Goal: Task Accomplishment & Management: Complete application form

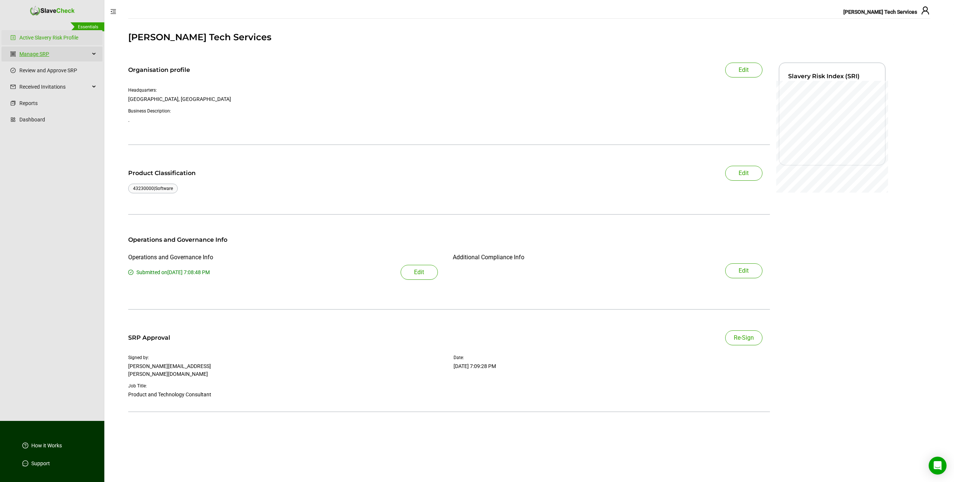
click at [42, 52] on link "Manage SRP" at bounding box center [54, 54] width 70 height 15
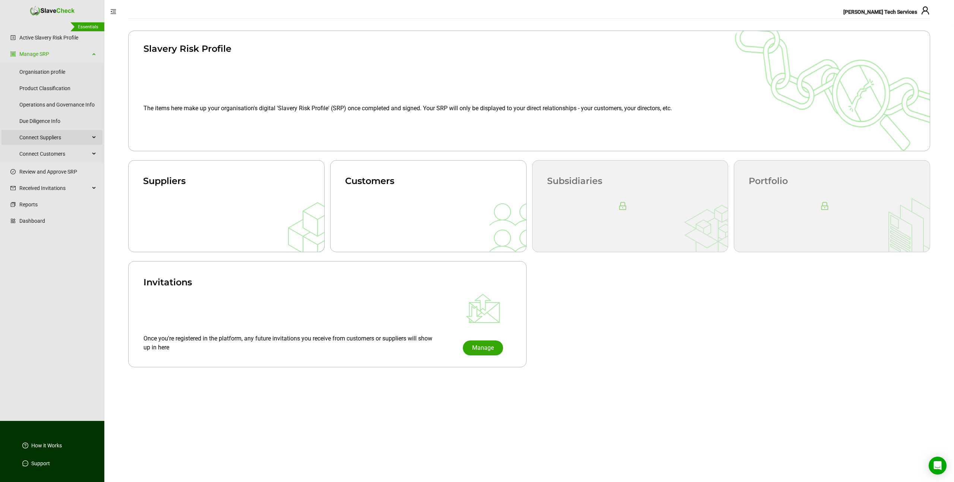
click at [46, 138] on span "Connect Suppliers" at bounding box center [54, 137] width 70 height 15
click at [44, 152] on link "Prepare Suppliers" at bounding box center [62, 155] width 68 height 15
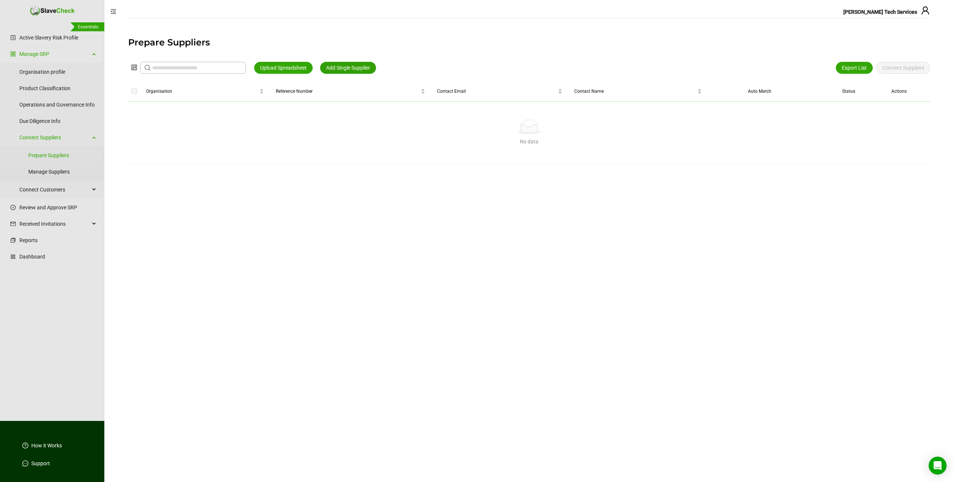
click at [345, 64] on span "Add Single Supplier" at bounding box center [348, 68] width 44 height 8
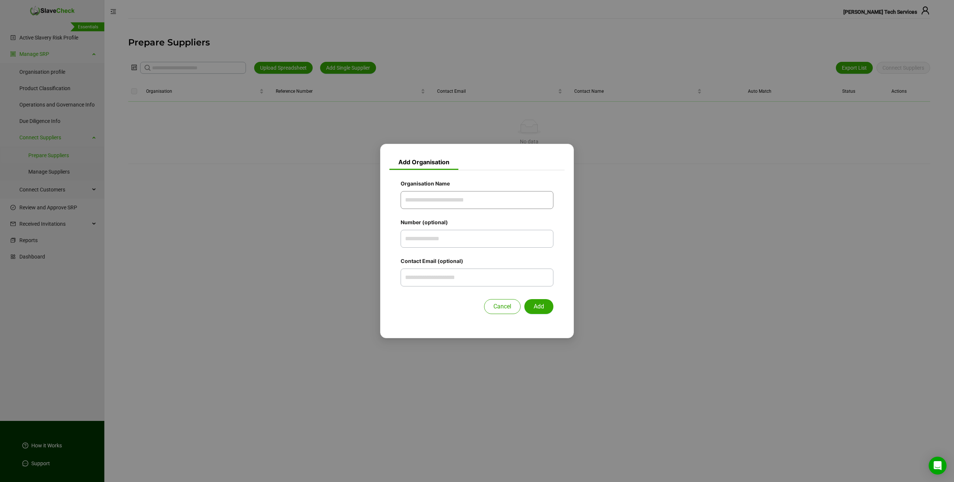
click at [422, 201] on input "Organisation Name" at bounding box center [477, 200] width 153 height 18
type input "*********"
click at [524, 299] on button "Add" at bounding box center [538, 306] width 29 height 15
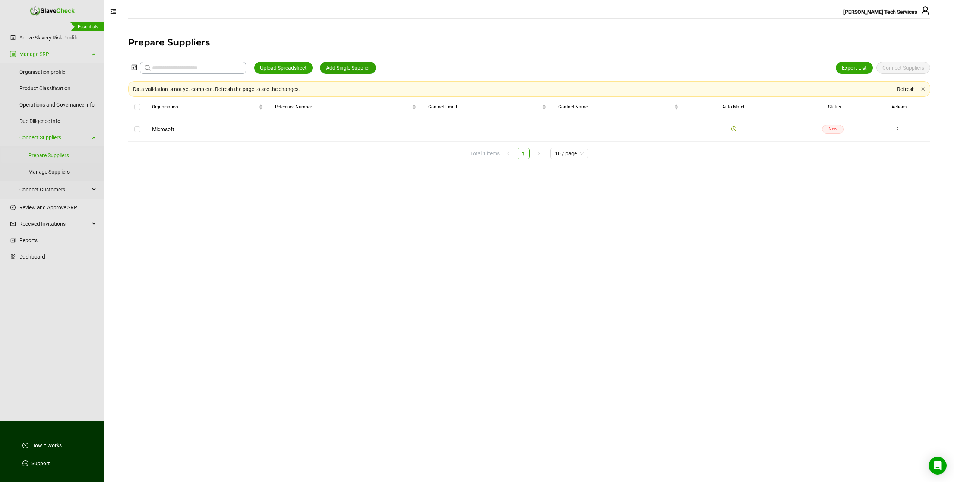
click at [364, 68] on span "Add Single Supplier" at bounding box center [348, 68] width 44 height 8
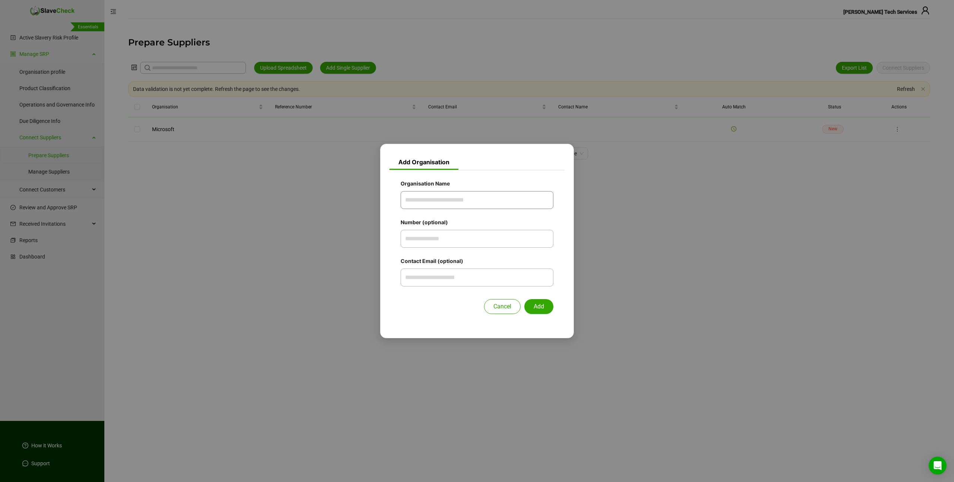
click at [437, 200] on input "Organisation Name" at bounding box center [477, 200] width 153 height 18
type input "*****"
click at [524, 299] on button "Add" at bounding box center [538, 306] width 29 height 15
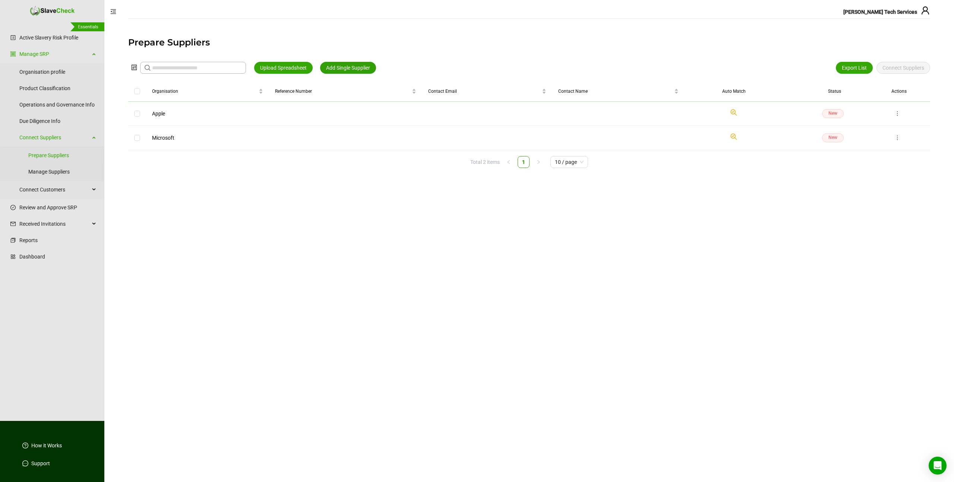
click at [357, 68] on span "Add Single Supplier" at bounding box center [348, 68] width 44 height 8
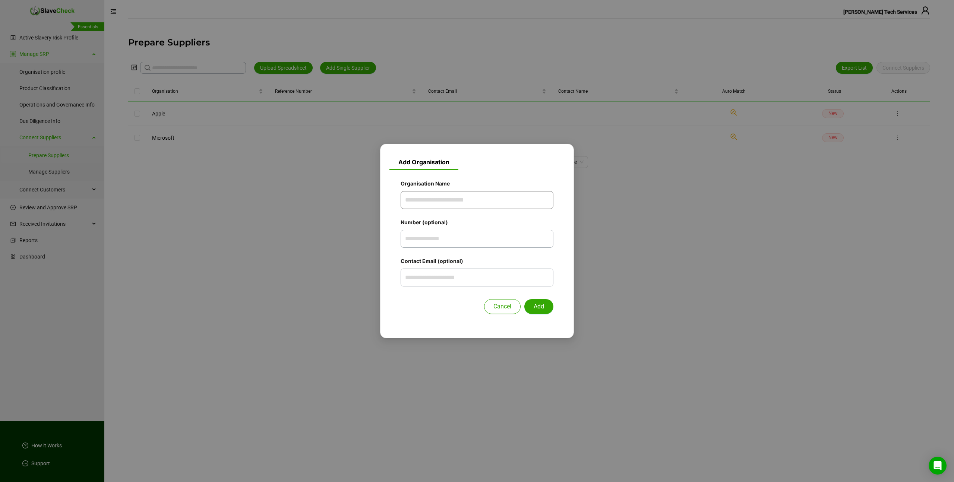
click at [448, 202] on input "Organisation Name" at bounding box center [477, 200] width 153 height 18
type input "****"
click at [524, 299] on button "Add" at bounding box center [538, 306] width 29 height 15
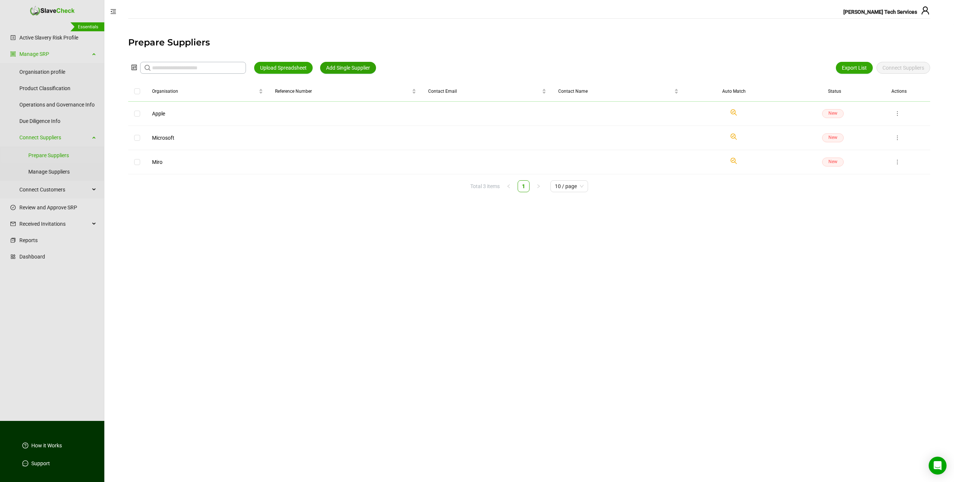
click at [359, 67] on span "Add Single Supplier" at bounding box center [348, 68] width 44 height 8
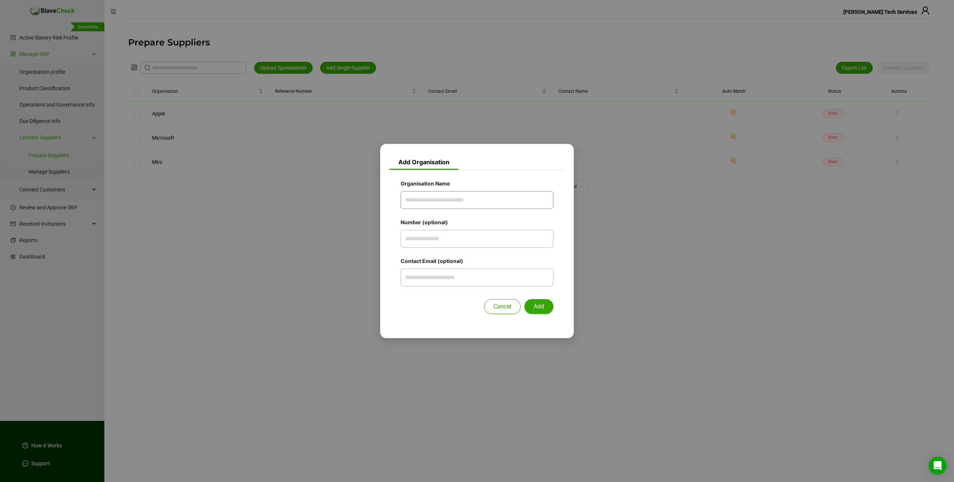
click at [408, 200] on input "Organisation Name" at bounding box center [477, 200] width 153 height 18
type input "**********"
click at [524, 299] on button "Add" at bounding box center [538, 306] width 29 height 15
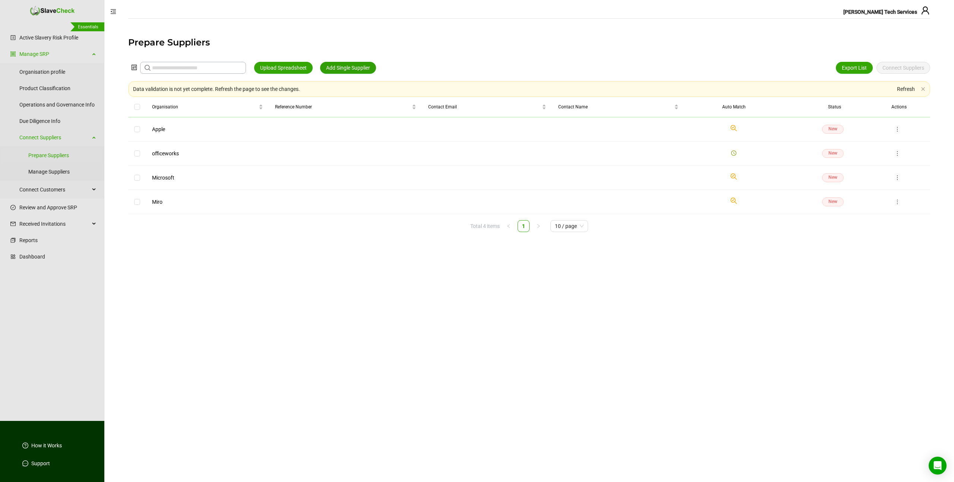
click at [368, 68] on span "Add Single Supplier" at bounding box center [348, 68] width 44 height 8
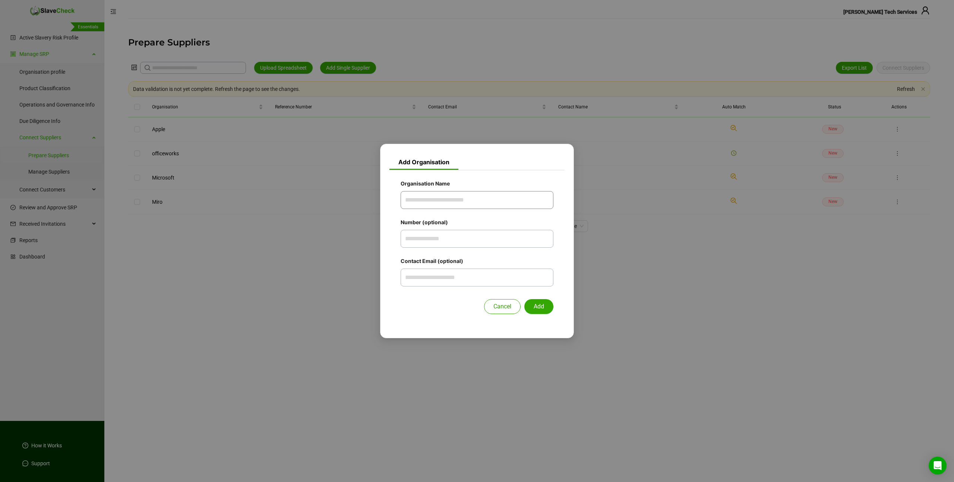
click at [413, 198] on input "Organisation Name" at bounding box center [477, 200] width 153 height 18
type input "*******"
click at [524, 299] on button "Add" at bounding box center [538, 306] width 29 height 15
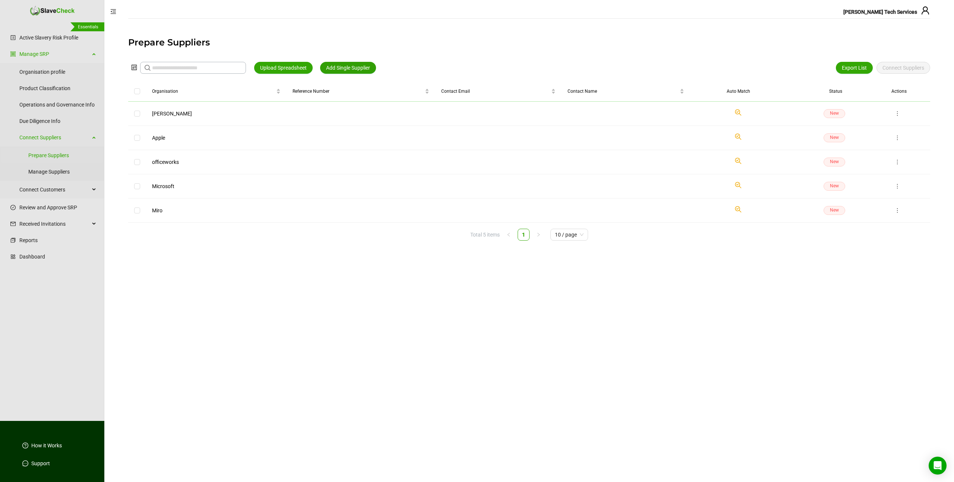
click at [345, 70] on span "Add Single Supplier" at bounding box center [348, 68] width 44 height 8
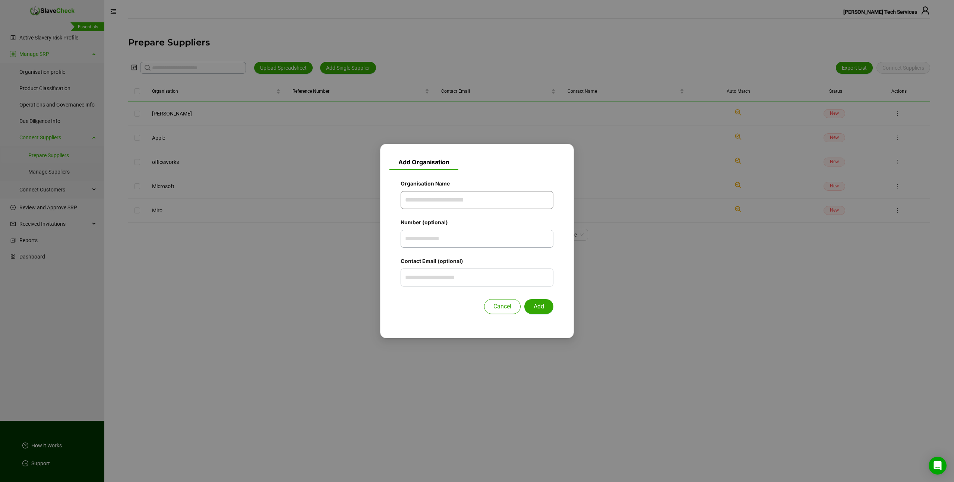
click at [422, 196] on input "Organisation Name" at bounding box center [477, 200] width 153 height 18
type input "********"
click at [524, 299] on button "Add" at bounding box center [538, 306] width 29 height 15
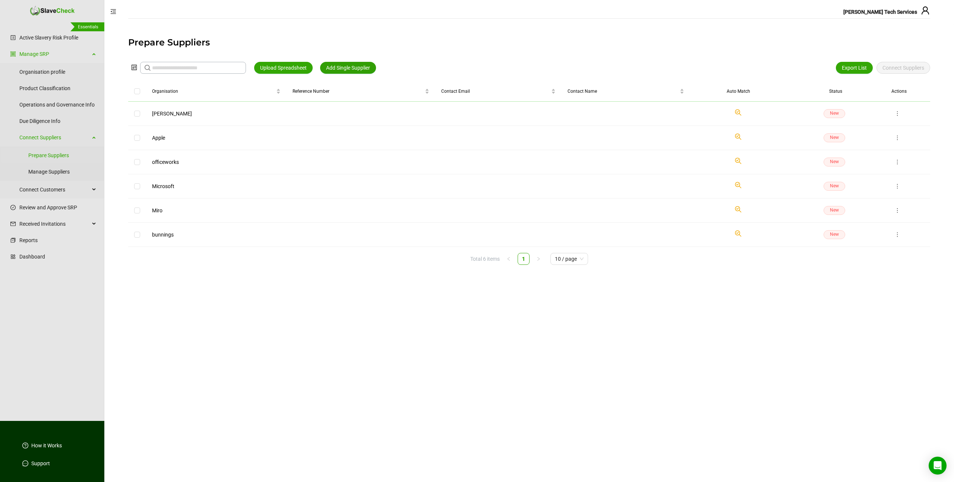
click at [366, 70] on span "Add Single Supplier" at bounding box center [348, 68] width 44 height 8
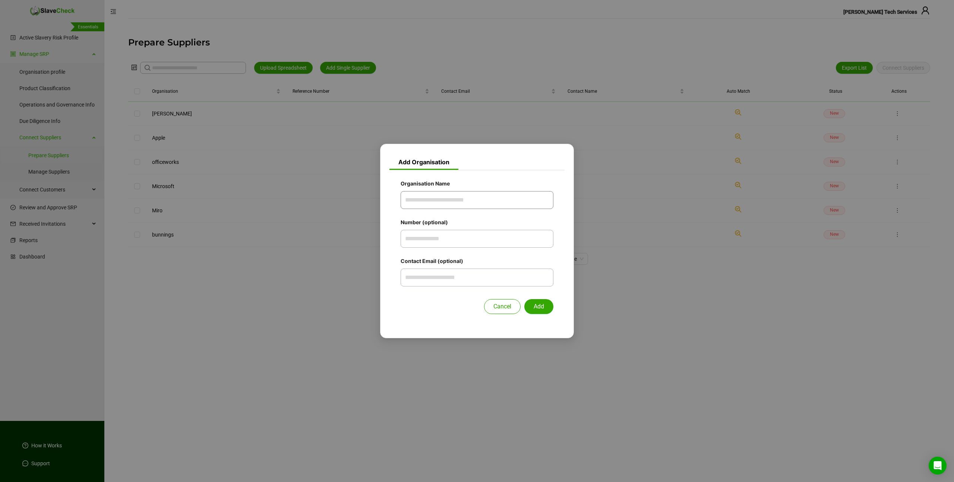
click at [417, 201] on input "Organisation Name" at bounding box center [477, 200] width 153 height 18
type input "*****"
click at [524, 299] on button "Add" at bounding box center [538, 306] width 29 height 15
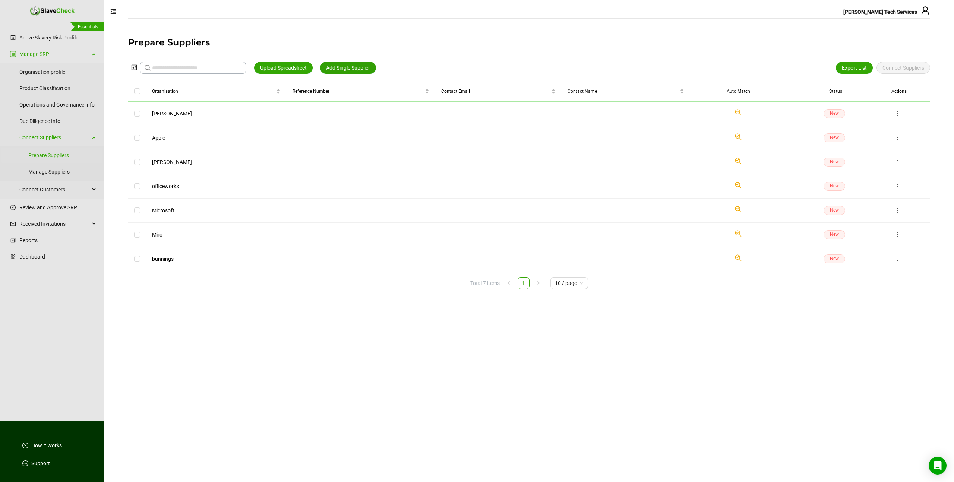
click at [360, 66] on span "Add Single Supplier" at bounding box center [348, 68] width 44 height 8
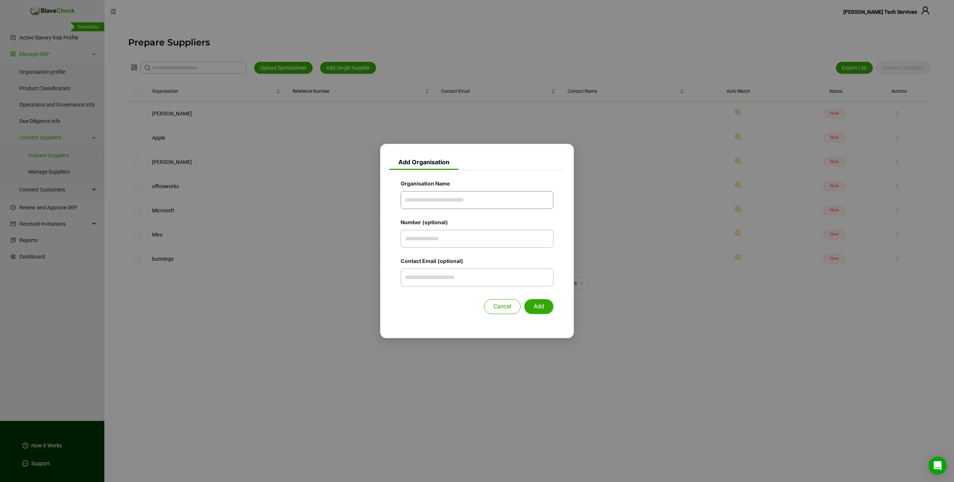
click at [416, 200] on input "Organisation Name" at bounding box center [477, 200] width 153 height 18
type input "******"
click at [524, 299] on button "Add" at bounding box center [538, 306] width 29 height 15
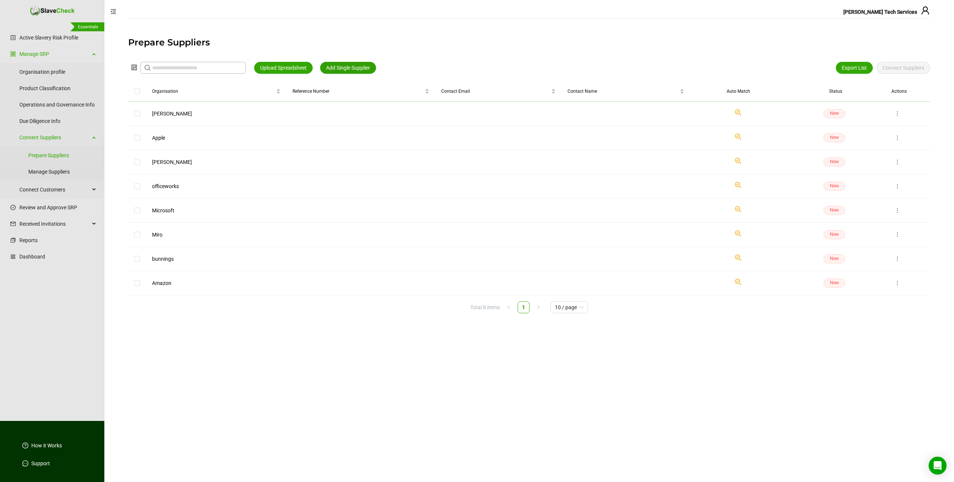
click at [362, 70] on span "Add Single Supplier" at bounding box center [348, 68] width 44 height 8
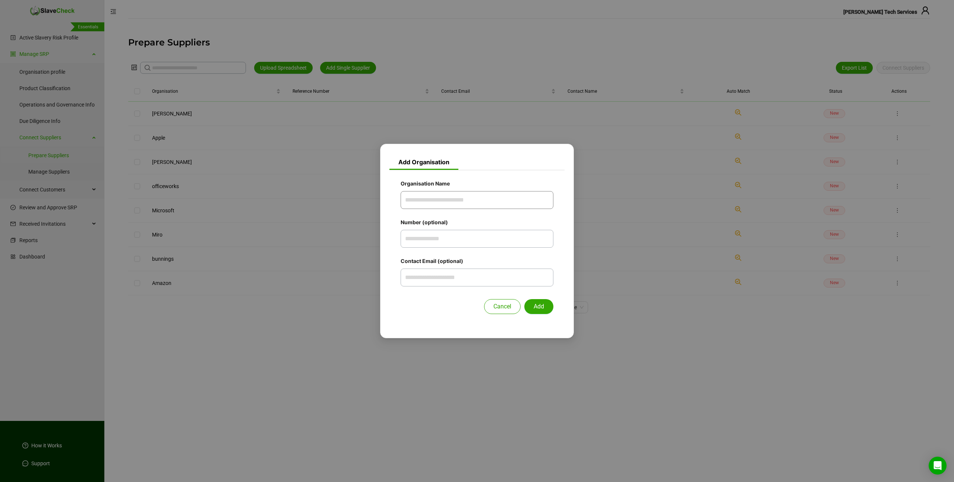
click at [420, 203] on input "Organisation Name" at bounding box center [477, 200] width 153 height 18
type input "****"
click at [524, 299] on button "Add" at bounding box center [538, 306] width 29 height 15
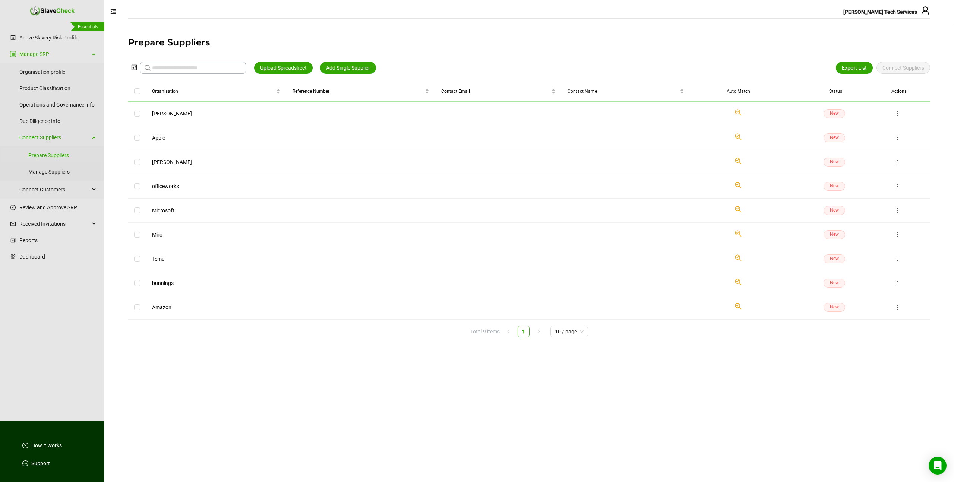
click at [735, 111] on circle at bounding box center [737, 112] width 4 height 4
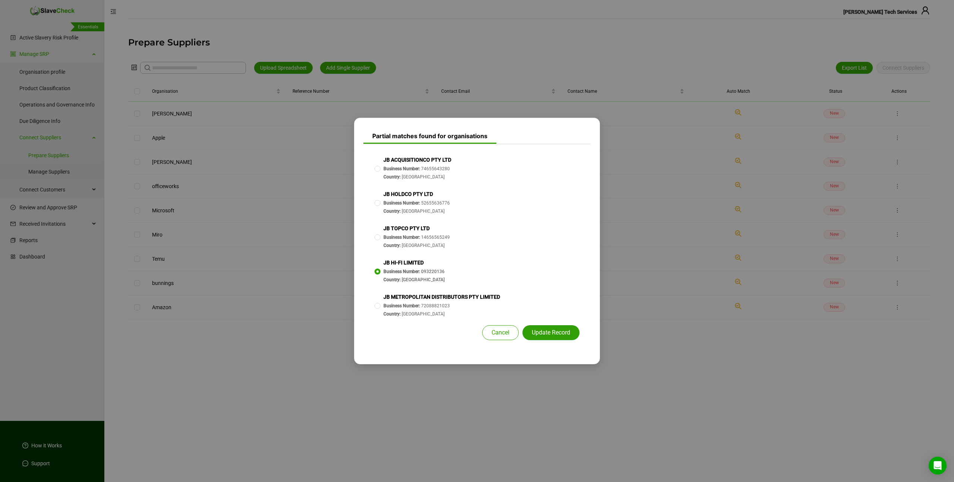
click at [540, 334] on span "Update Record" at bounding box center [551, 332] width 38 height 9
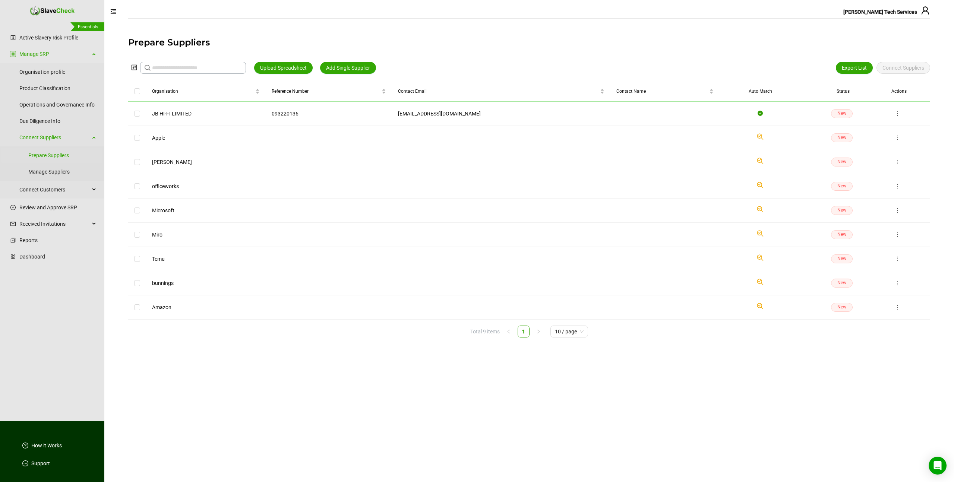
click at [756, 136] on icon "Check if we have found a suitable organisation in our system." at bounding box center [760, 136] width 9 height 9
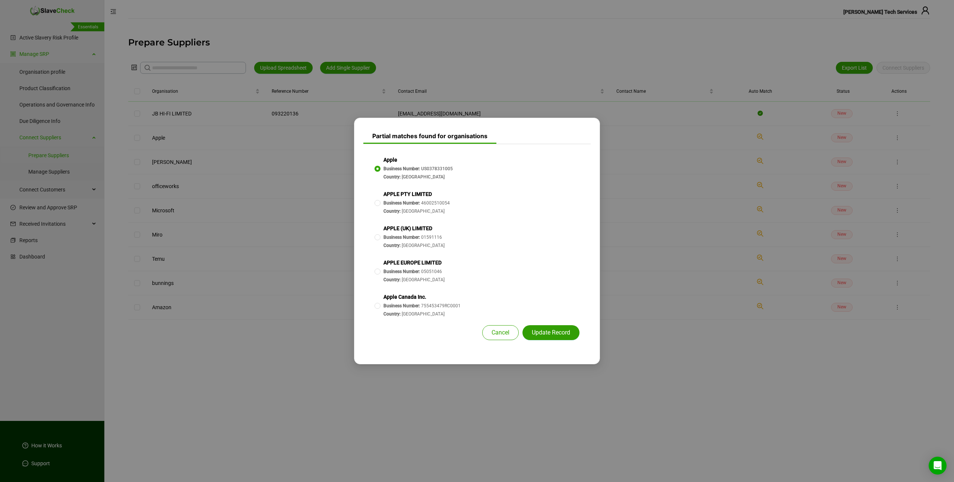
click at [554, 333] on span "Update Record" at bounding box center [551, 332] width 38 height 9
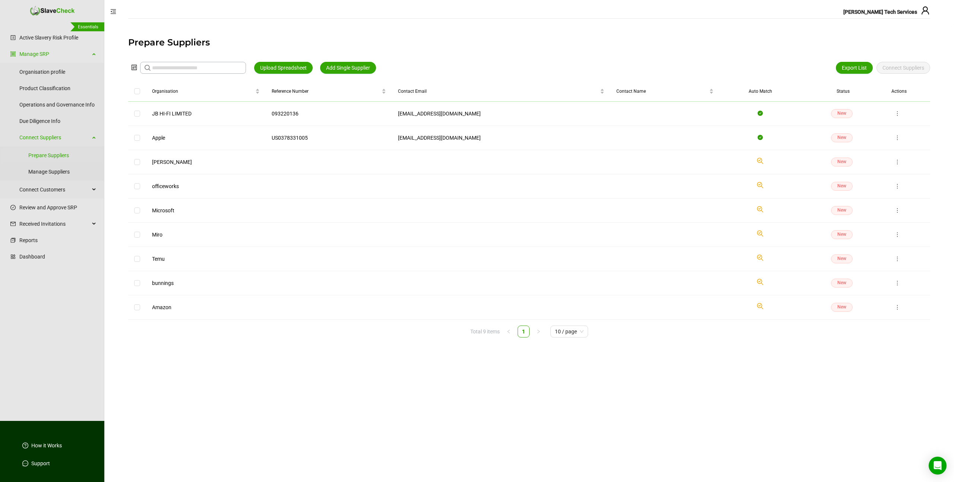
click at [759, 160] on polyline at bounding box center [760, 159] width 2 height 1
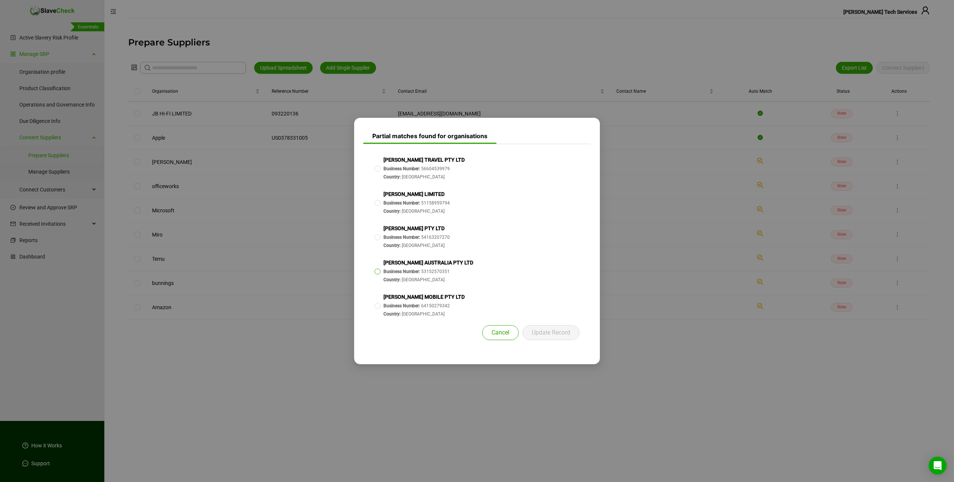
click at [379, 272] on span at bounding box center [378, 272] width 6 height 6
click at [552, 331] on span "Update Record" at bounding box center [551, 332] width 38 height 9
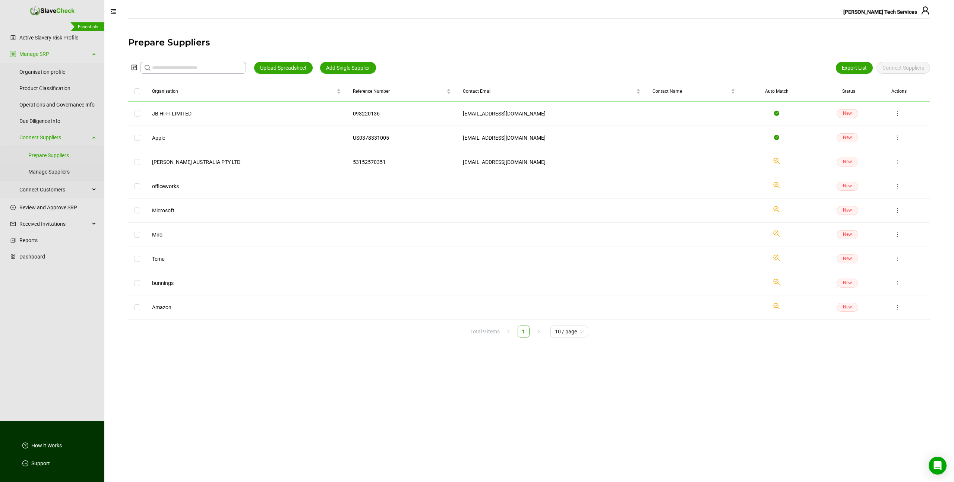
click at [775, 184] on polyline at bounding box center [776, 184] width 2 height 1
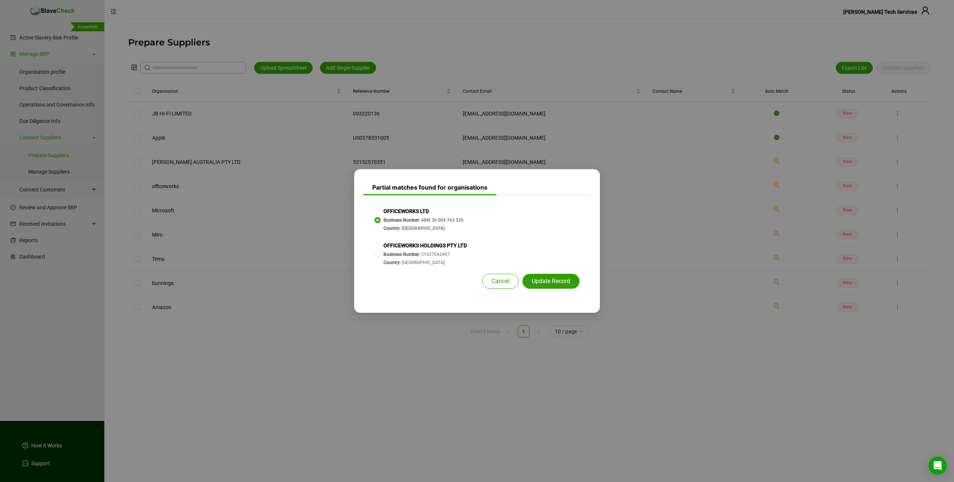
click at [549, 281] on span "Update Record" at bounding box center [551, 281] width 38 height 9
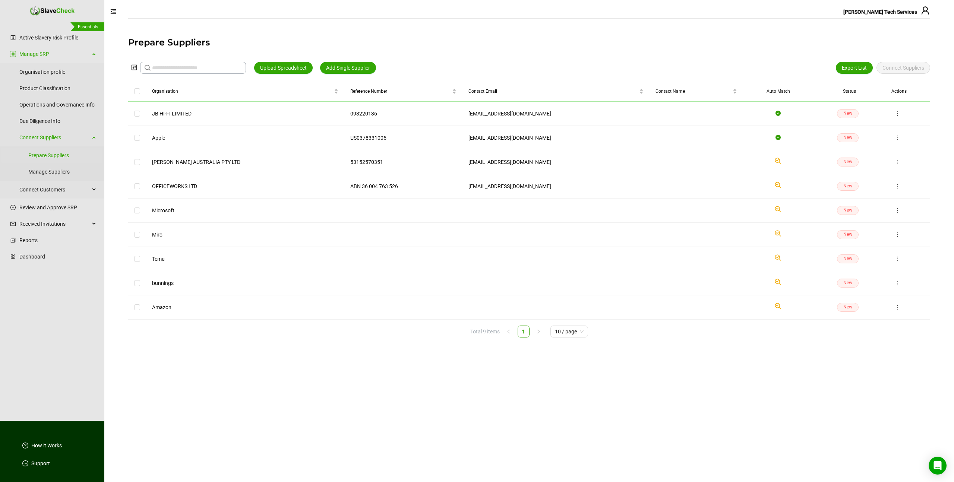
click at [775, 211] on circle at bounding box center [777, 208] width 4 height 4
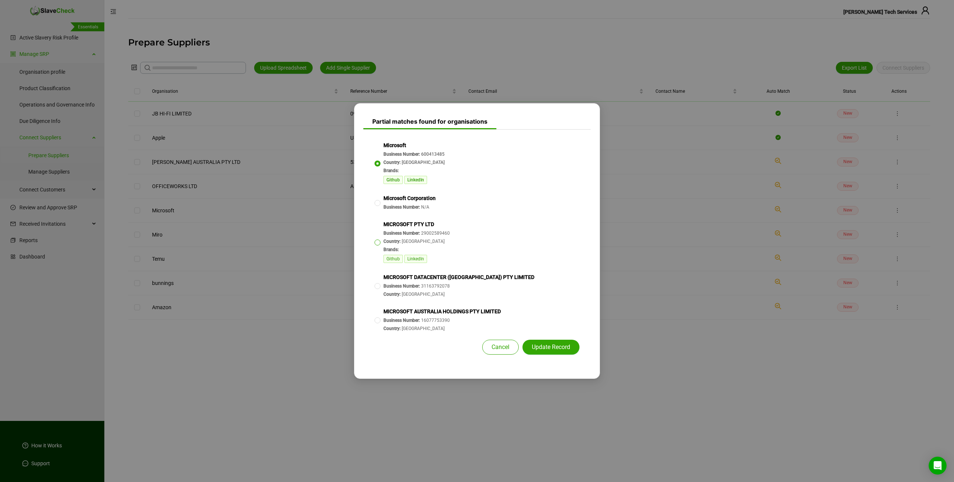
click at [377, 240] on span at bounding box center [378, 243] width 6 height 6
click at [552, 346] on span "Update Record" at bounding box center [551, 347] width 38 height 9
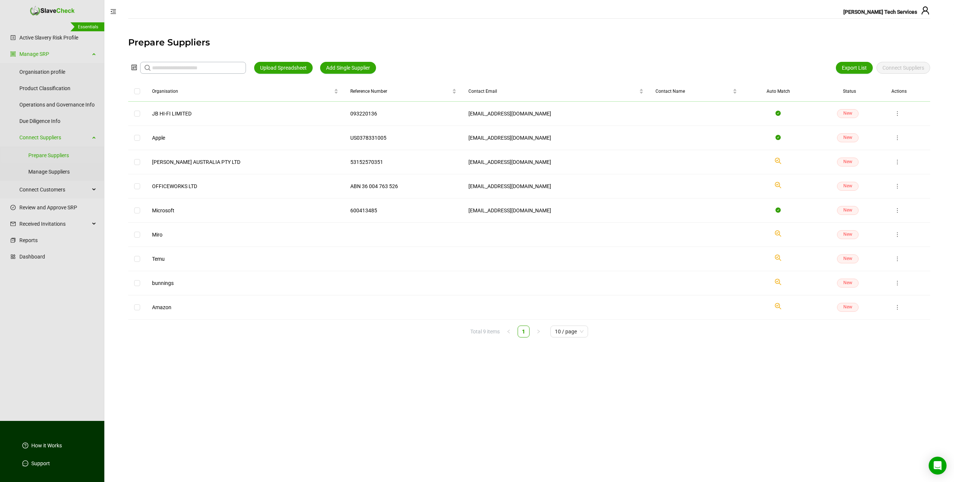
click at [777, 159] on polyline at bounding box center [778, 159] width 2 height 1
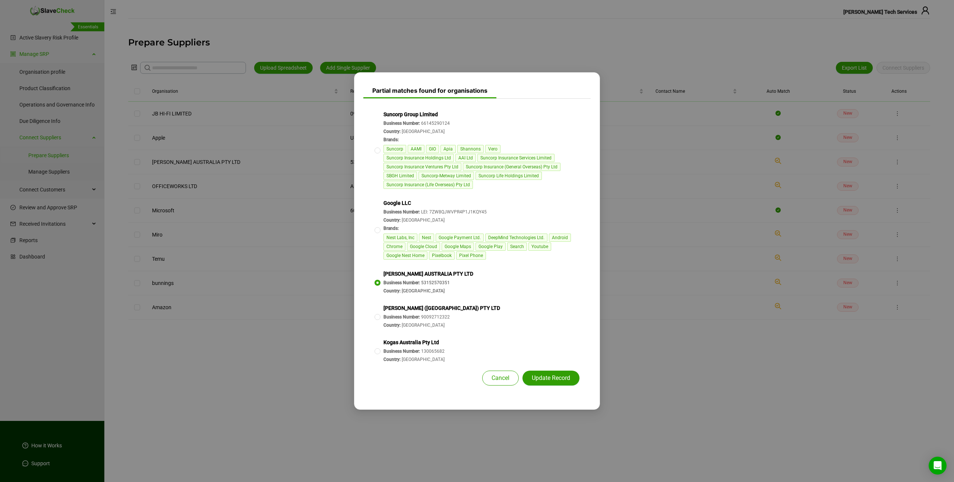
click at [546, 371] on button "Update Record" at bounding box center [550, 378] width 57 height 15
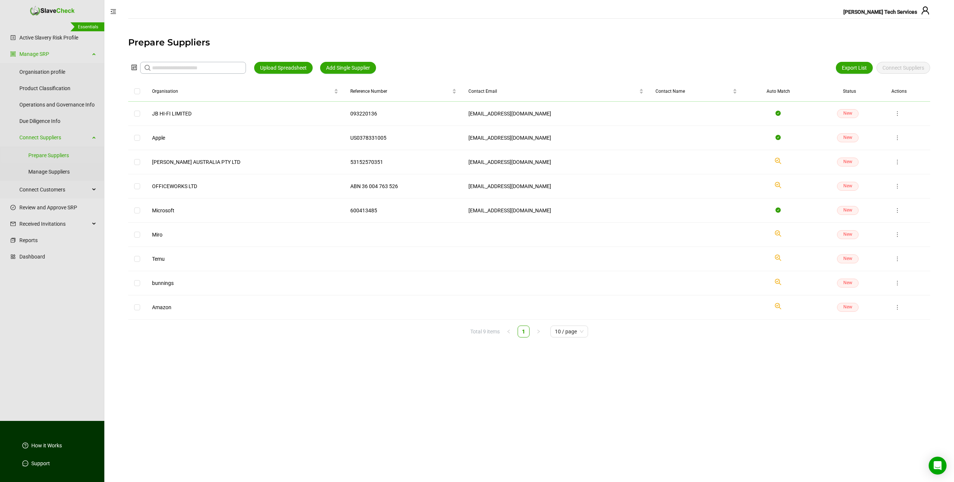
click at [774, 231] on icon "Check if we have found a suitable organisation in our system." at bounding box center [778, 233] width 9 height 9
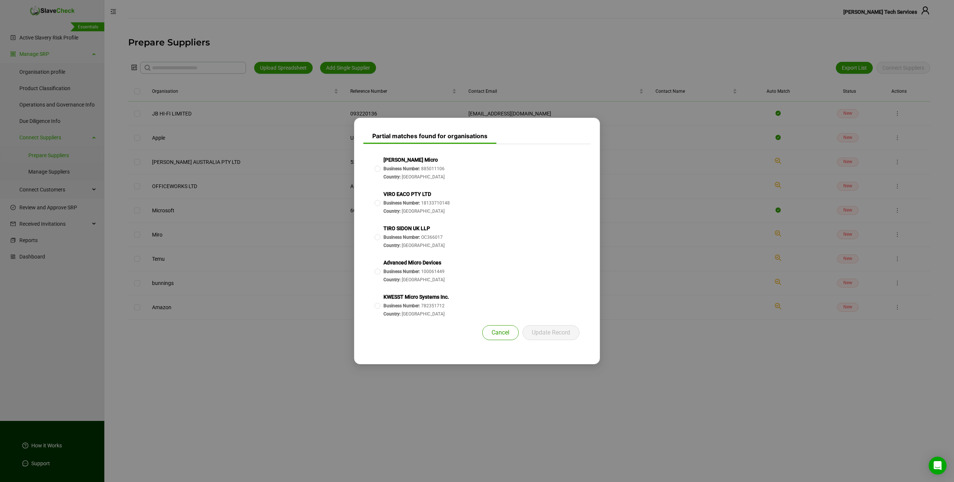
click at [492, 331] on span "Cancel" at bounding box center [501, 332] width 18 height 9
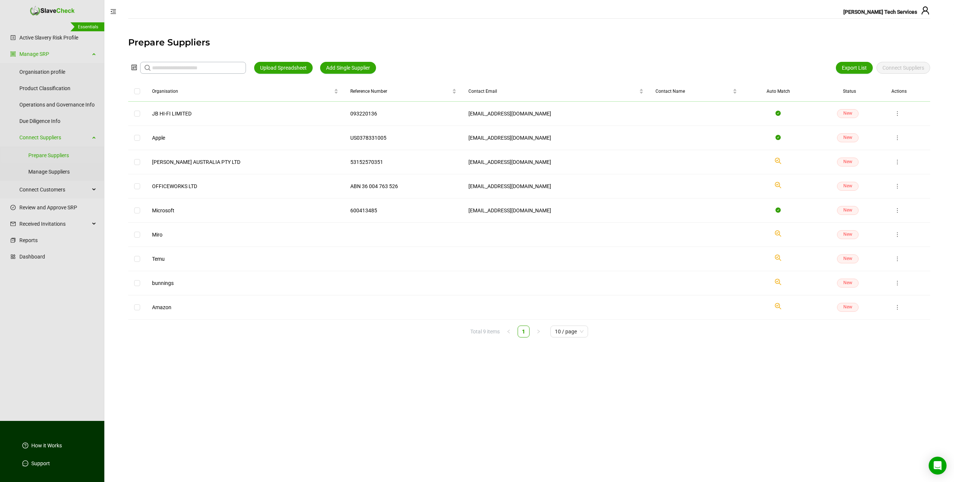
click at [841, 114] on span "New" at bounding box center [848, 113] width 22 height 9
click at [777, 257] on polyline at bounding box center [778, 256] width 2 height 1
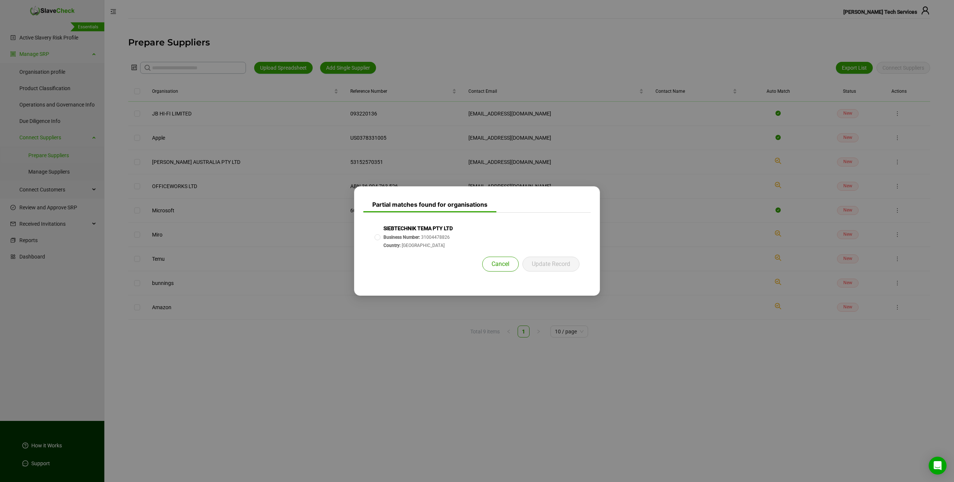
click at [494, 262] on span "Cancel" at bounding box center [501, 264] width 18 height 9
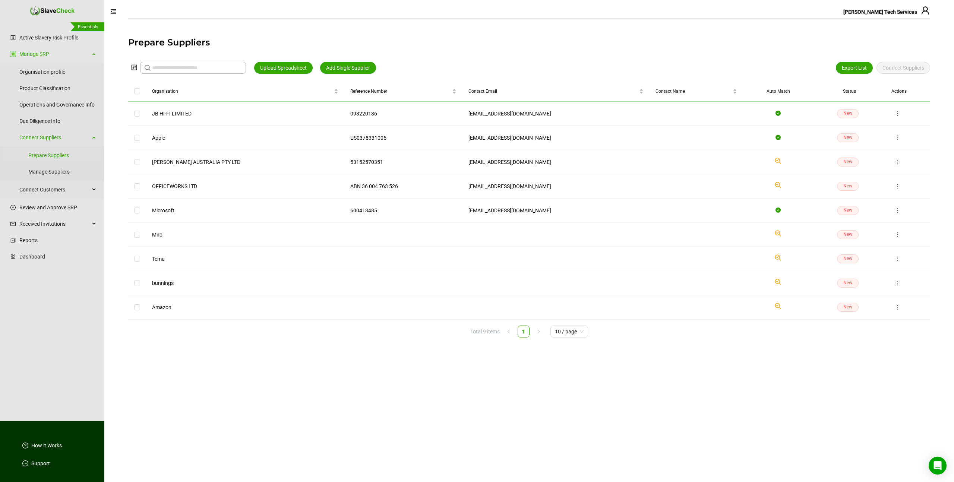
click at [777, 281] on polyline at bounding box center [778, 281] width 2 height 1
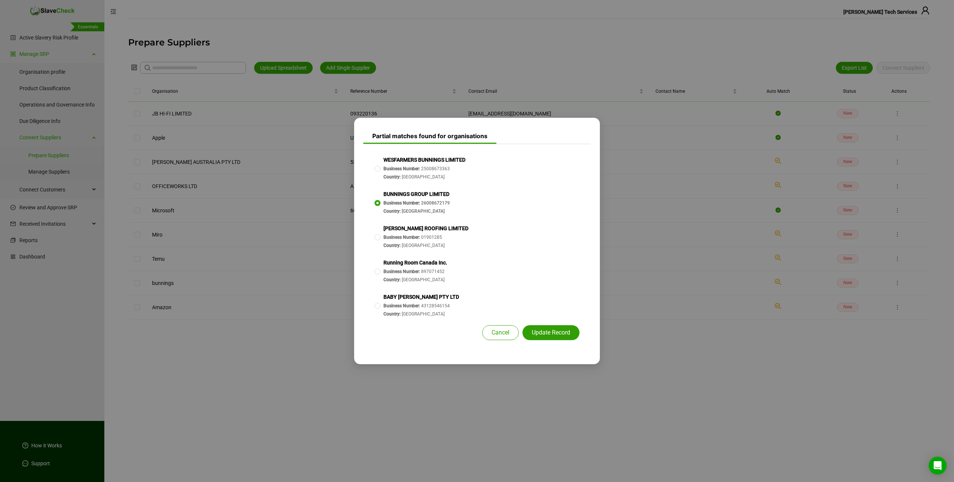
click at [534, 332] on span "Update Record" at bounding box center [551, 332] width 38 height 9
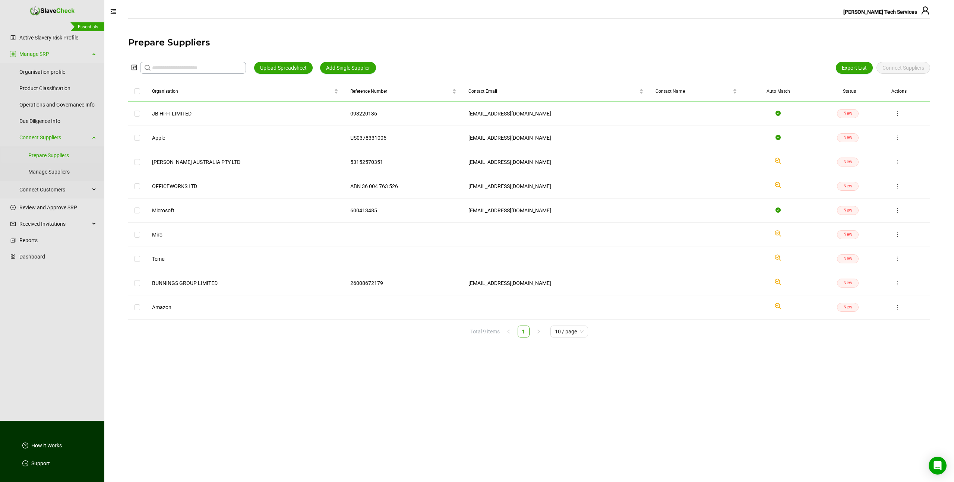
click at [775, 308] on circle at bounding box center [777, 305] width 4 height 4
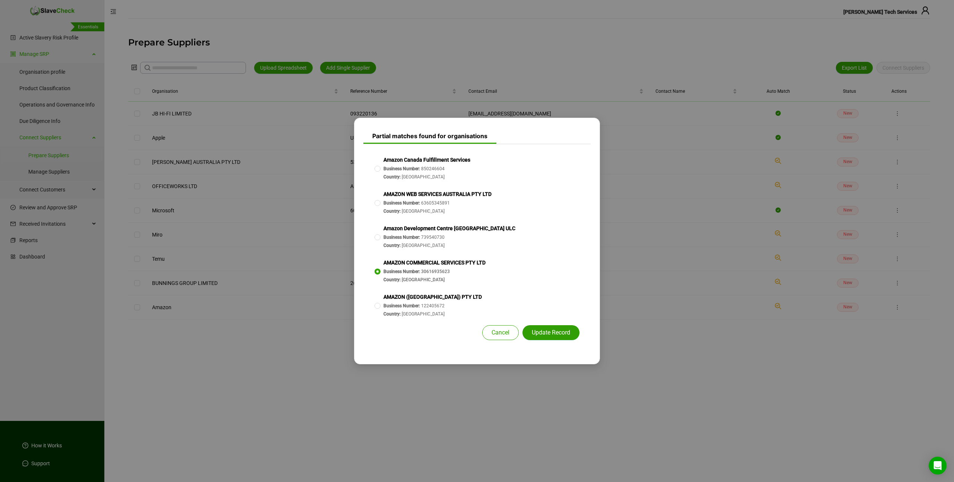
click at [546, 332] on span "Update Record" at bounding box center [551, 332] width 38 height 9
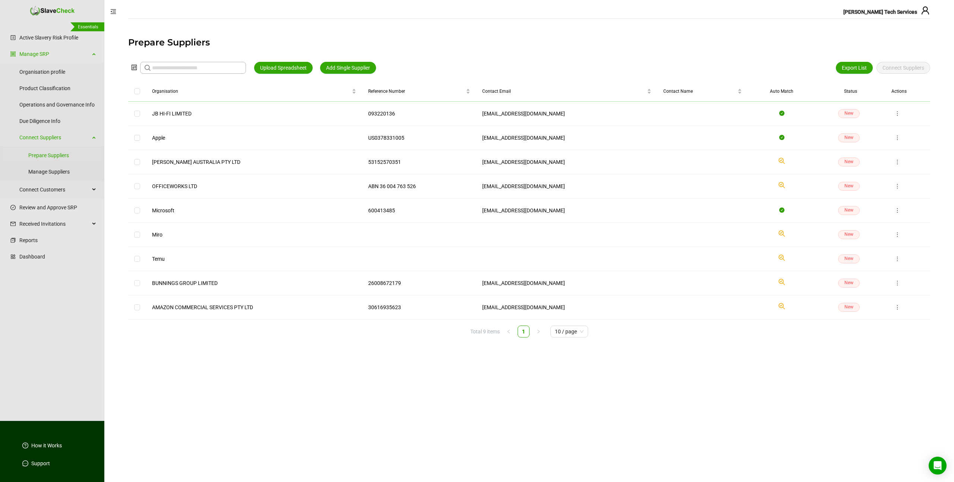
click at [133, 114] on td at bounding box center [137, 114] width 18 height 24
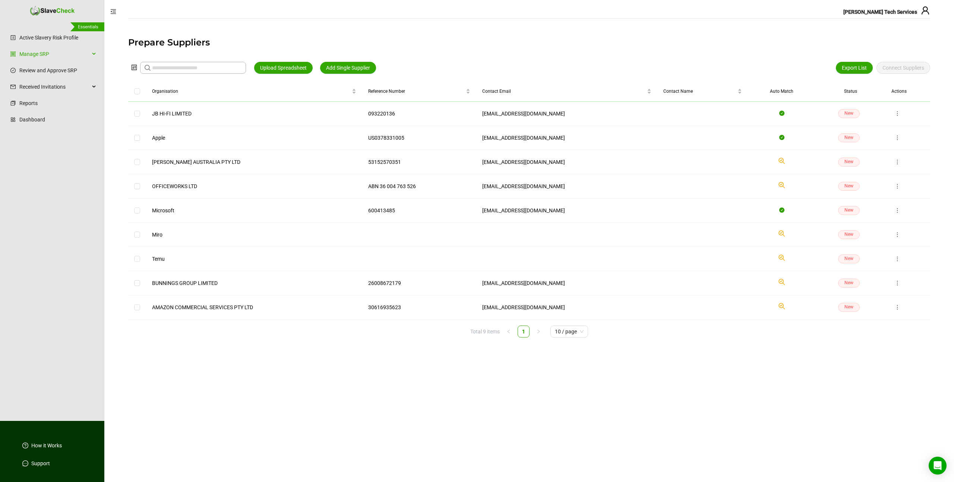
click at [780, 306] on polyline at bounding box center [781, 305] width 2 height 1
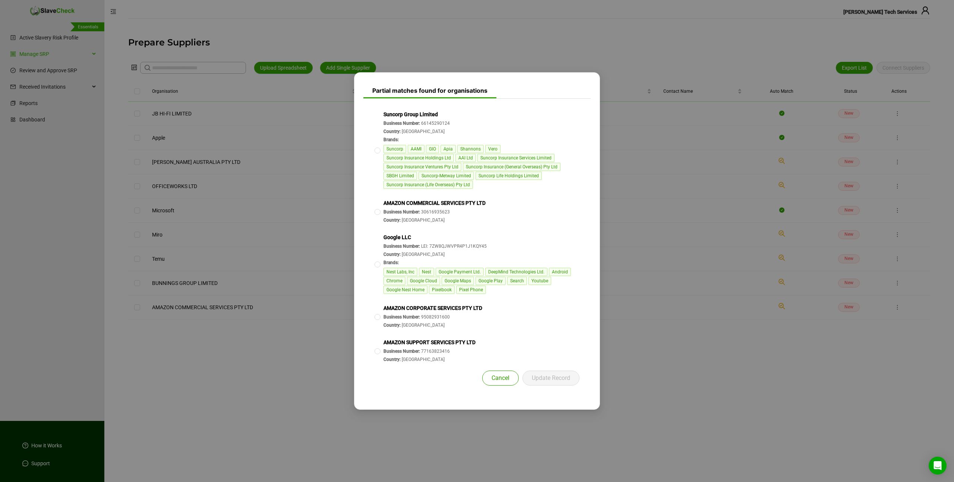
click at [496, 379] on span "Cancel" at bounding box center [501, 378] width 18 height 9
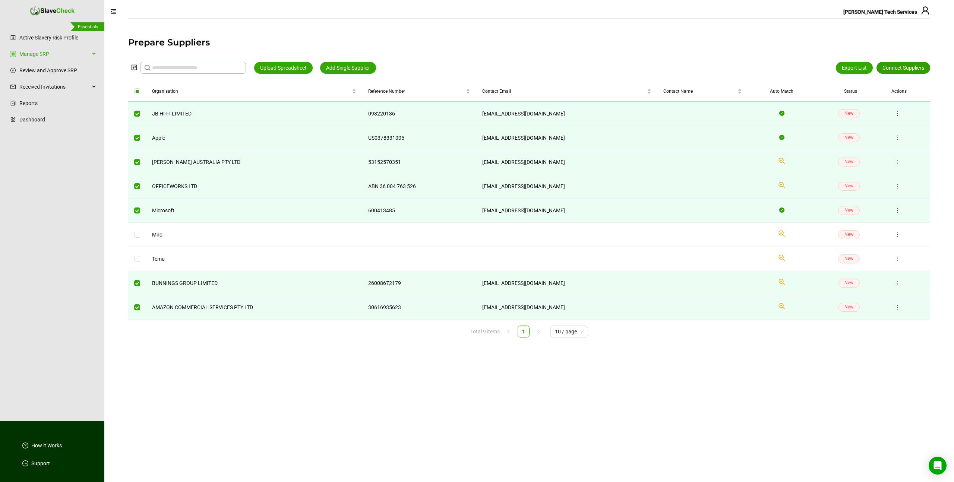
click at [894, 66] on span "Connect Suppliers" at bounding box center [903, 68] width 42 height 8
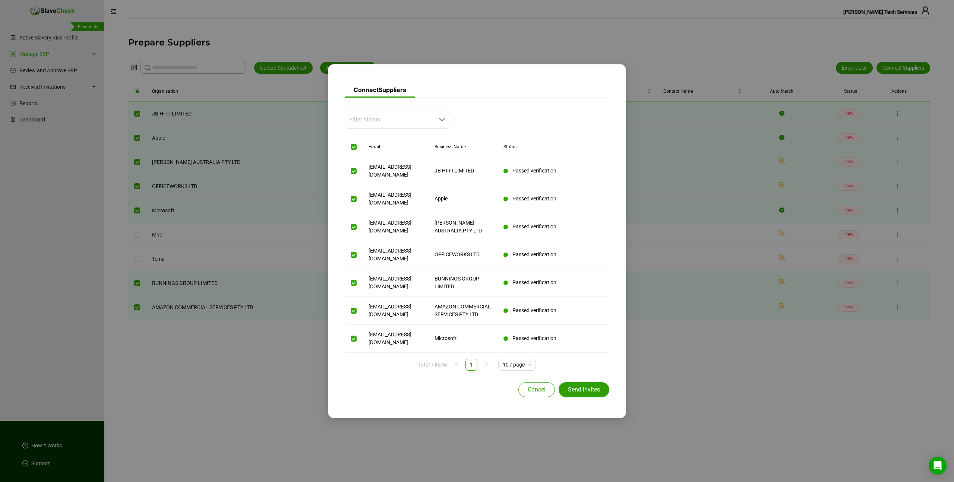
click at [591, 385] on span "Send invites" at bounding box center [584, 389] width 32 height 9
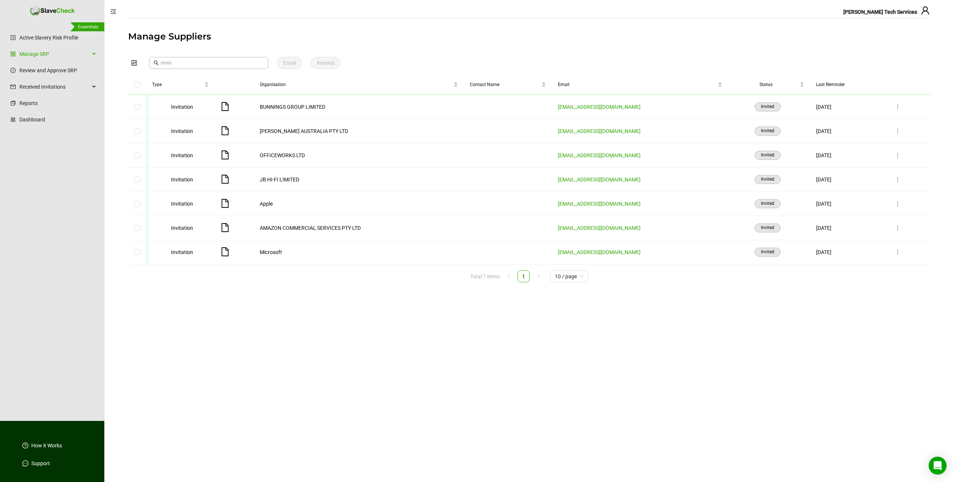
click at [470, 48] on main "Manage Suppliers Email Remind Type Organisation Contact Name Email Status Last …" at bounding box center [529, 253] width 850 height 458
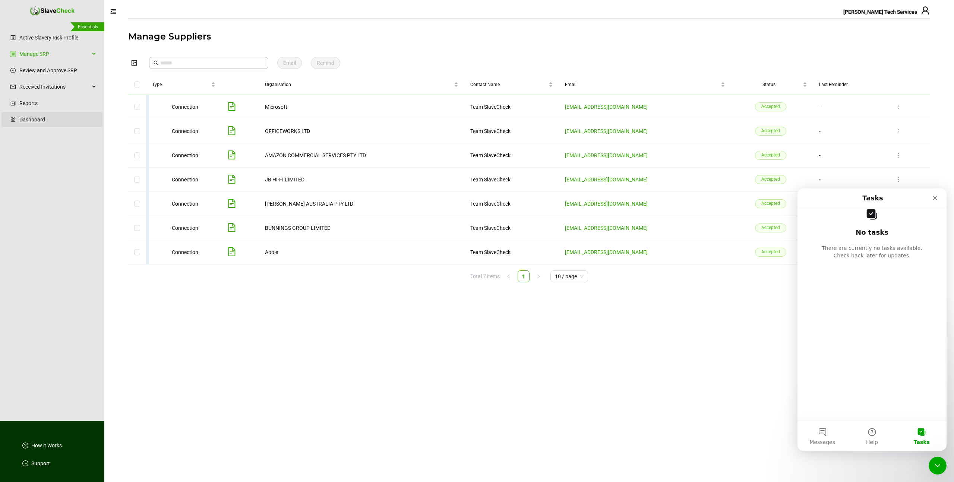
click at [31, 116] on link "Dashboard" at bounding box center [57, 119] width 77 height 15
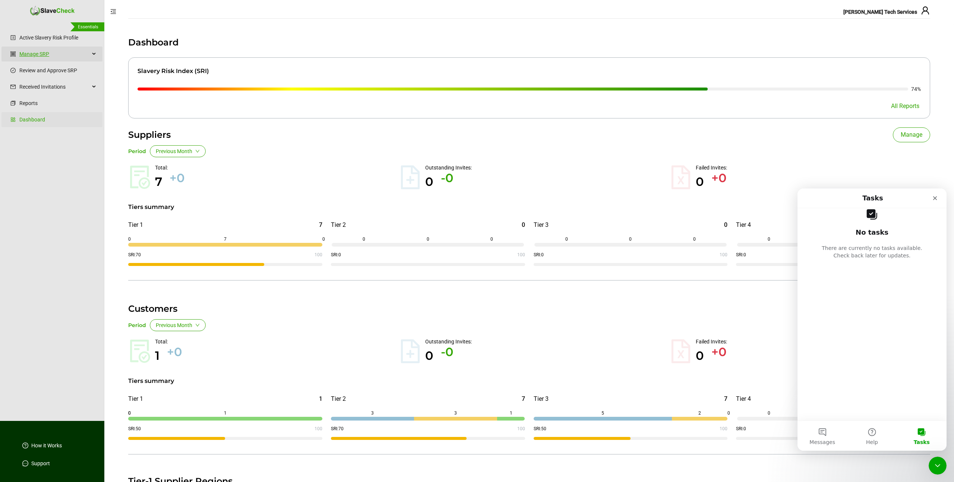
click at [46, 52] on link "Manage SRP" at bounding box center [54, 54] width 70 height 15
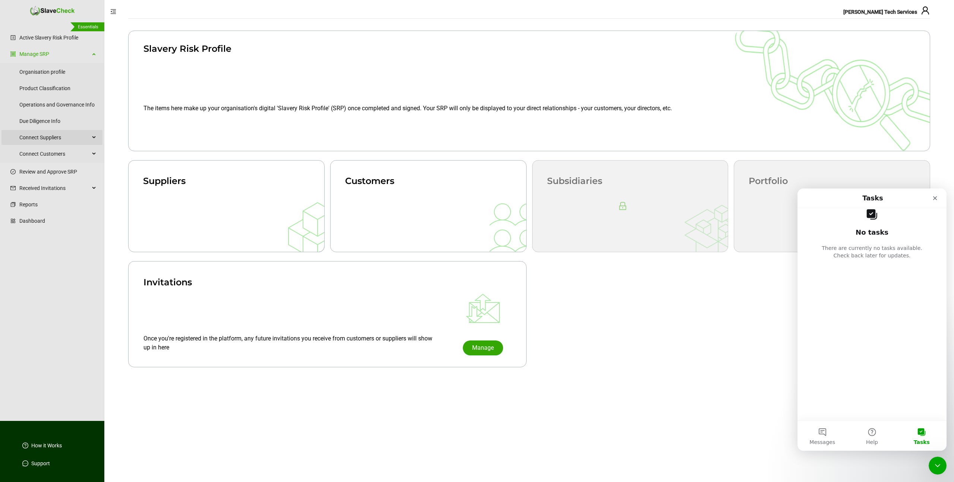
click at [44, 136] on span "Connect Suppliers" at bounding box center [54, 137] width 70 height 15
click at [42, 170] on link "Manage Suppliers" at bounding box center [62, 171] width 68 height 15
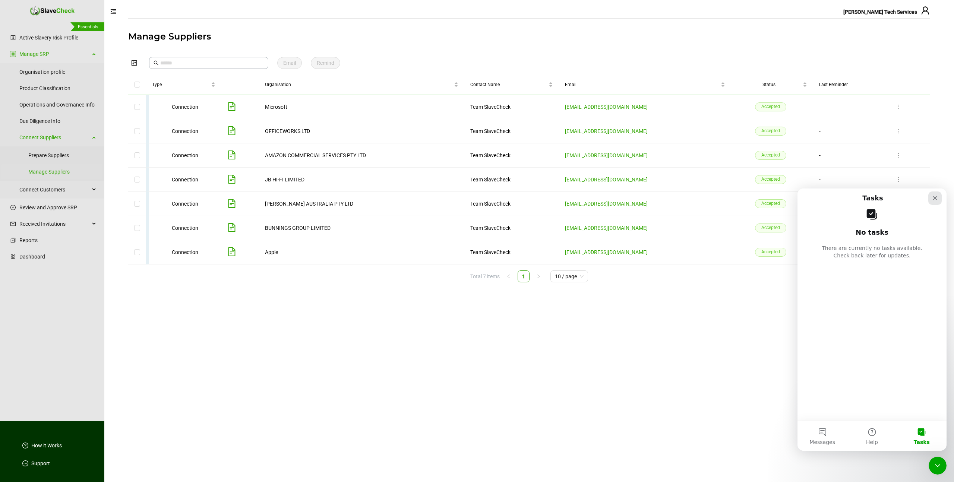
click at [935, 198] on icon "Close" at bounding box center [935, 198] width 4 height 4
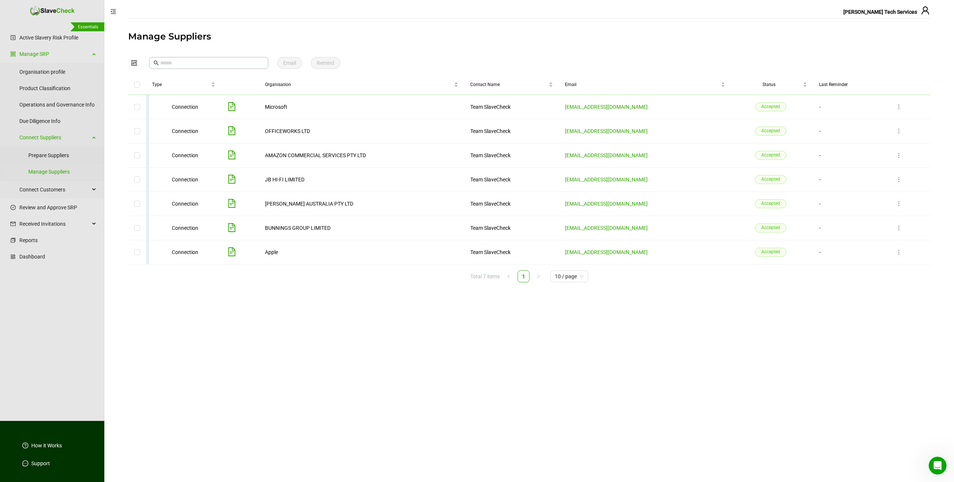
click at [234, 104] on icon "file-text" at bounding box center [231, 106] width 9 height 9
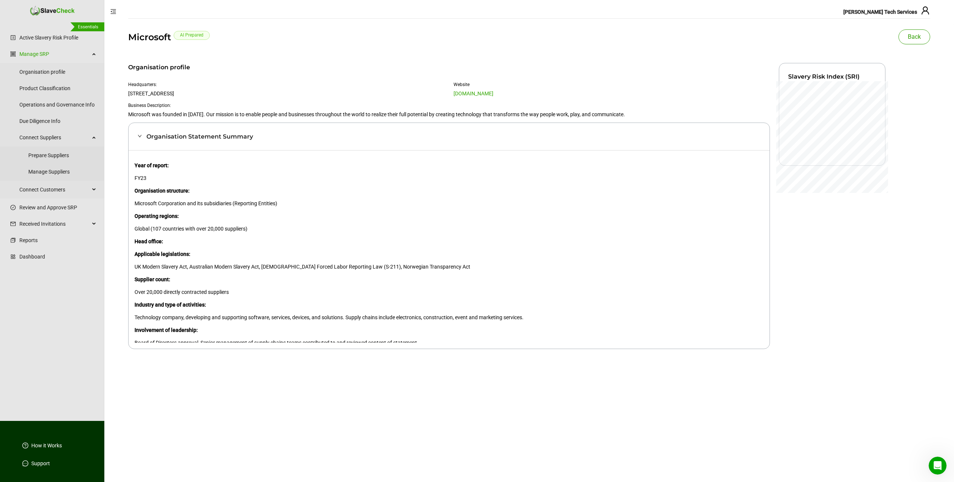
click at [914, 37] on span "Back" at bounding box center [914, 36] width 13 height 9
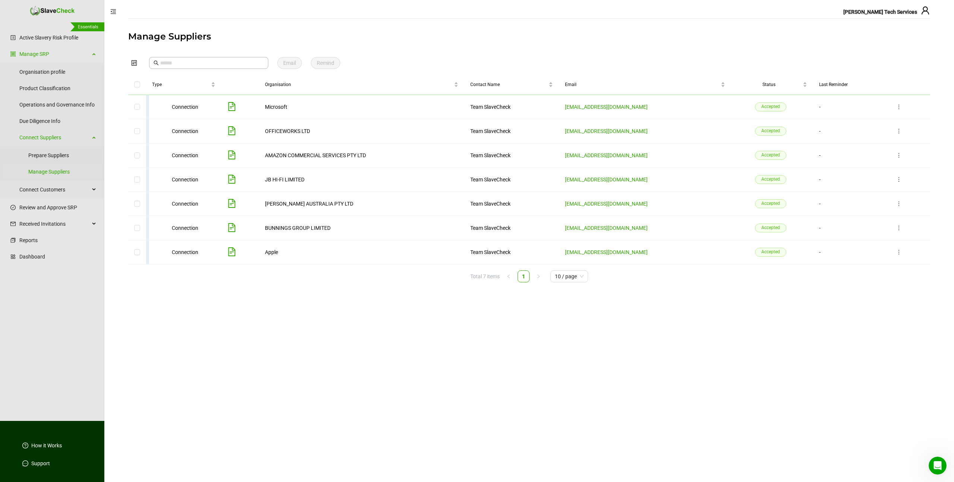
click at [236, 131] on icon "file-text" at bounding box center [231, 130] width 9 height 9
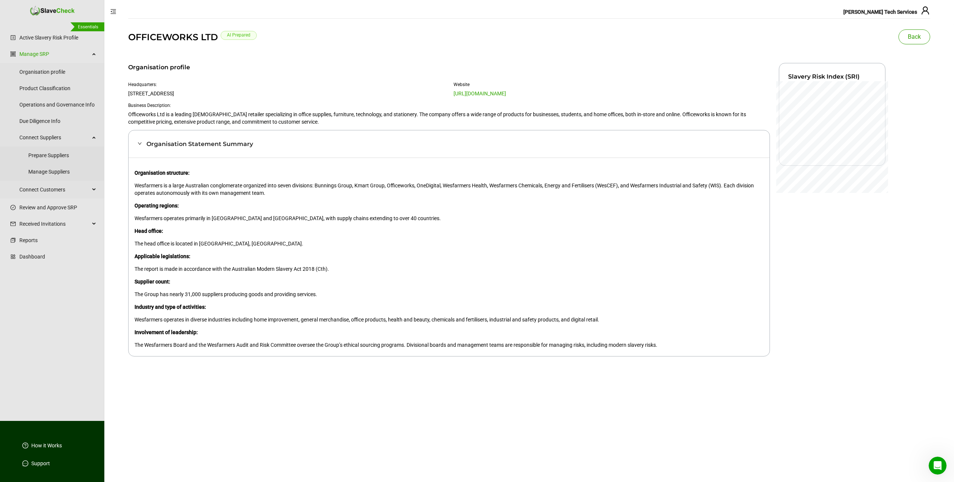
click at [913, 35] on span "Back" at bounding box center [914, 36] width 13 height 9
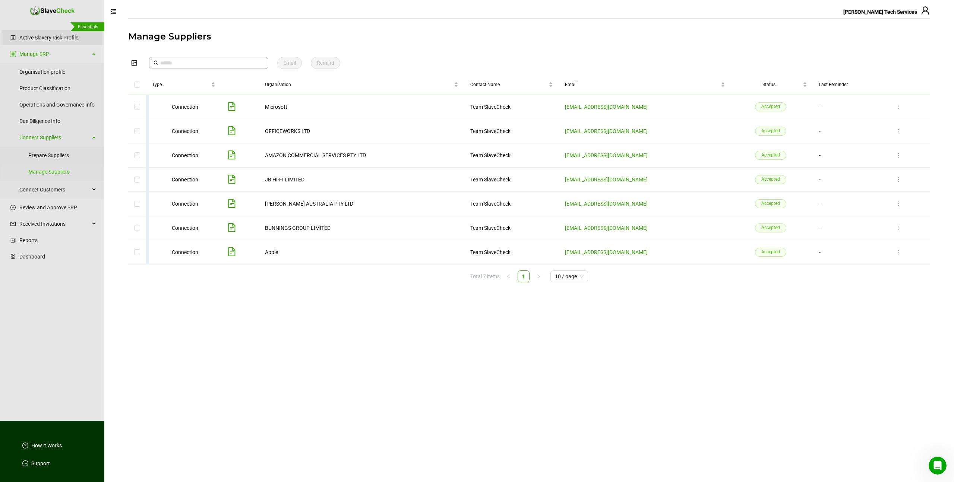
click at [45, 38] on link "Active Slavery Risk Profile" at bounding box center [57, 37] width 77 height 15
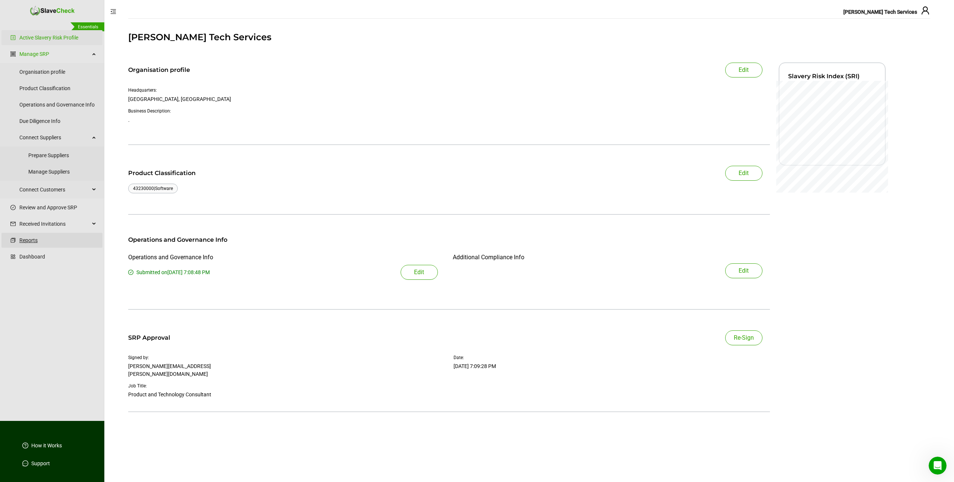
click at [34, 244] on link "Reports" at bounding box center [57, 240] width 77 height 15
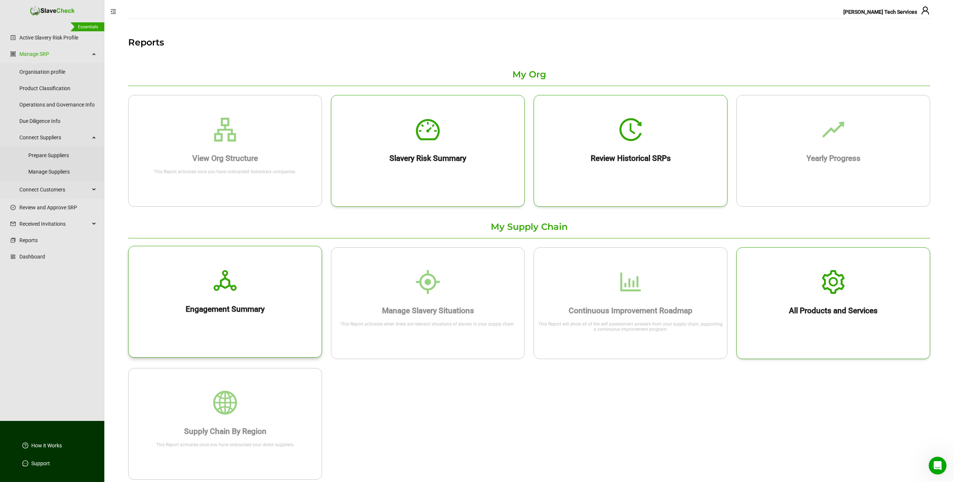
click at [289, 307] on h2 "Engagement Summary" at bounding box center [225, 309] width 193 height 9
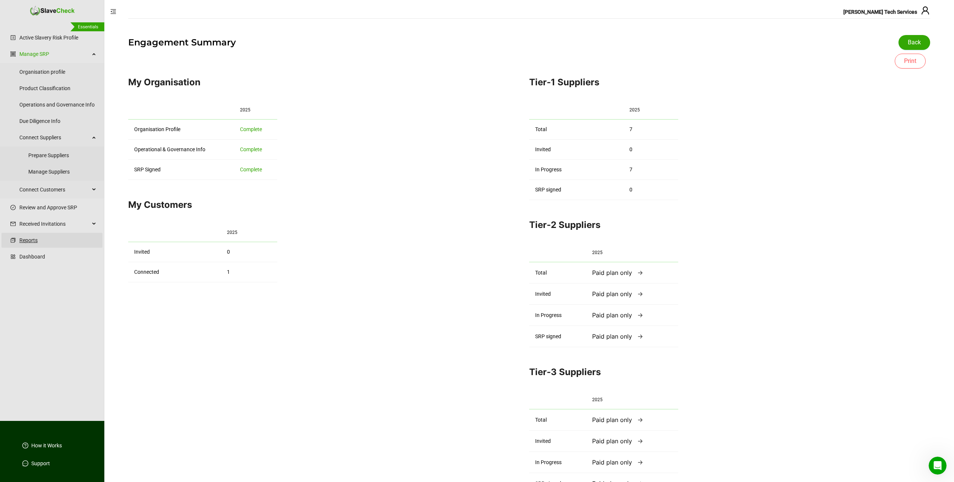
click at [30, 243] on link "Reports" at bounding box center [57, 240] width 77 height 15
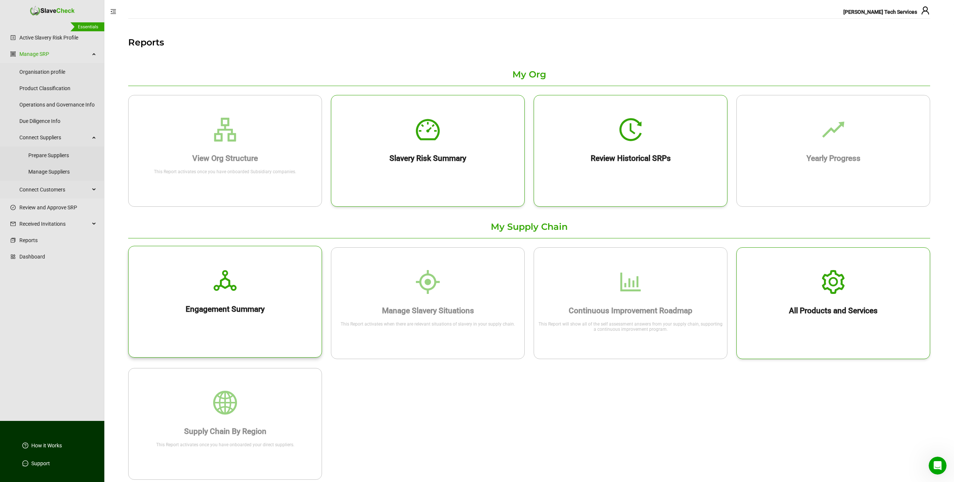
scroll to position [3, 0]
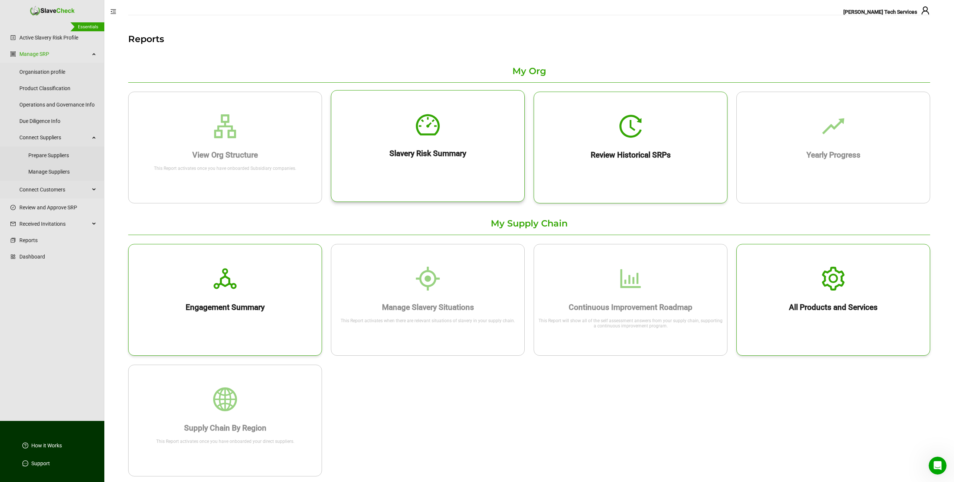
click at [419, 149] on h2 "Slavery Risk Summary" at bounding box center [427, 153] width 193 height 9
